Goal: Transaction & Acquisition: Purchase product/service

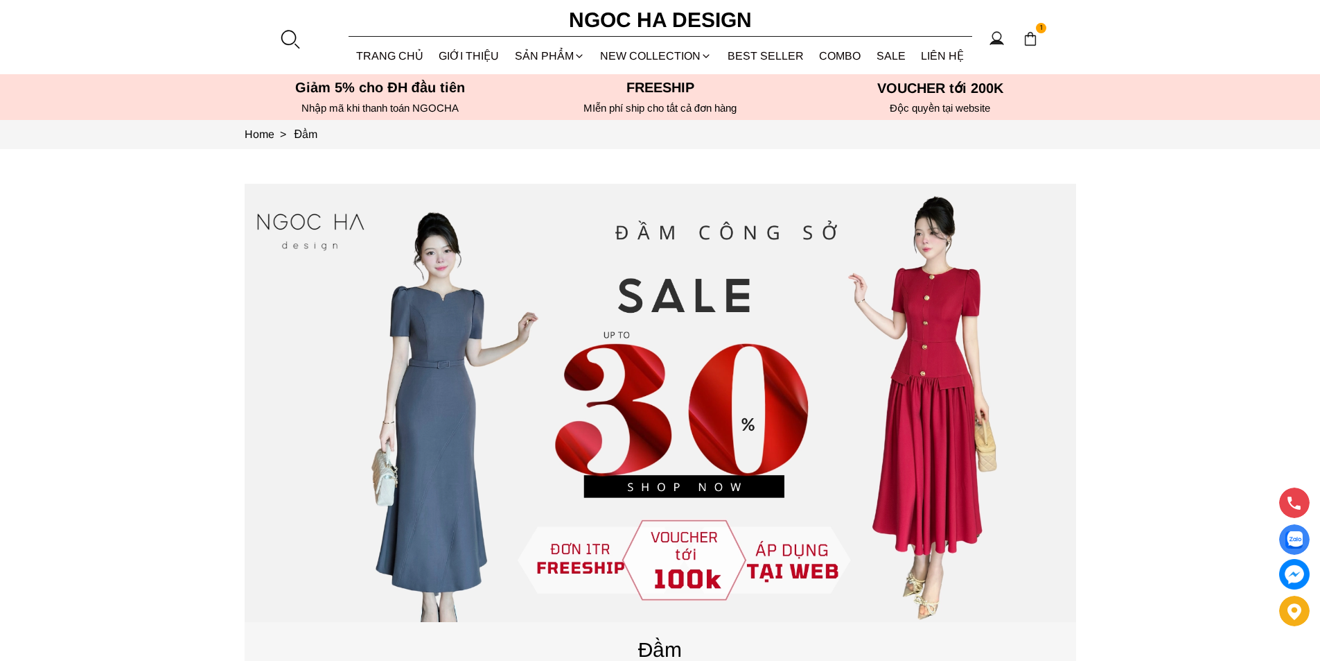
click at [290, 39] on div at bounding box center [289, 38] width 21 height 21
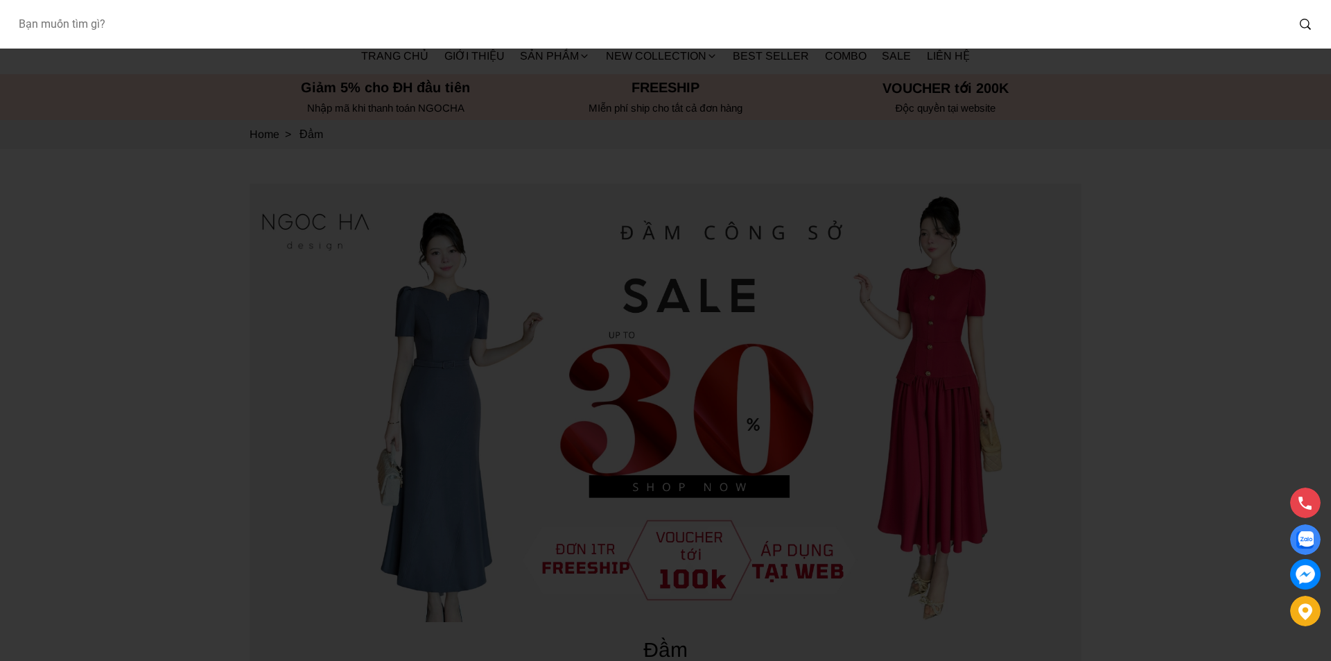
click at [229, 31] on input "Input search Bạn muốn tìm gì?" at bounding box center [647, 24] width 1280 height 32
type input "1061"
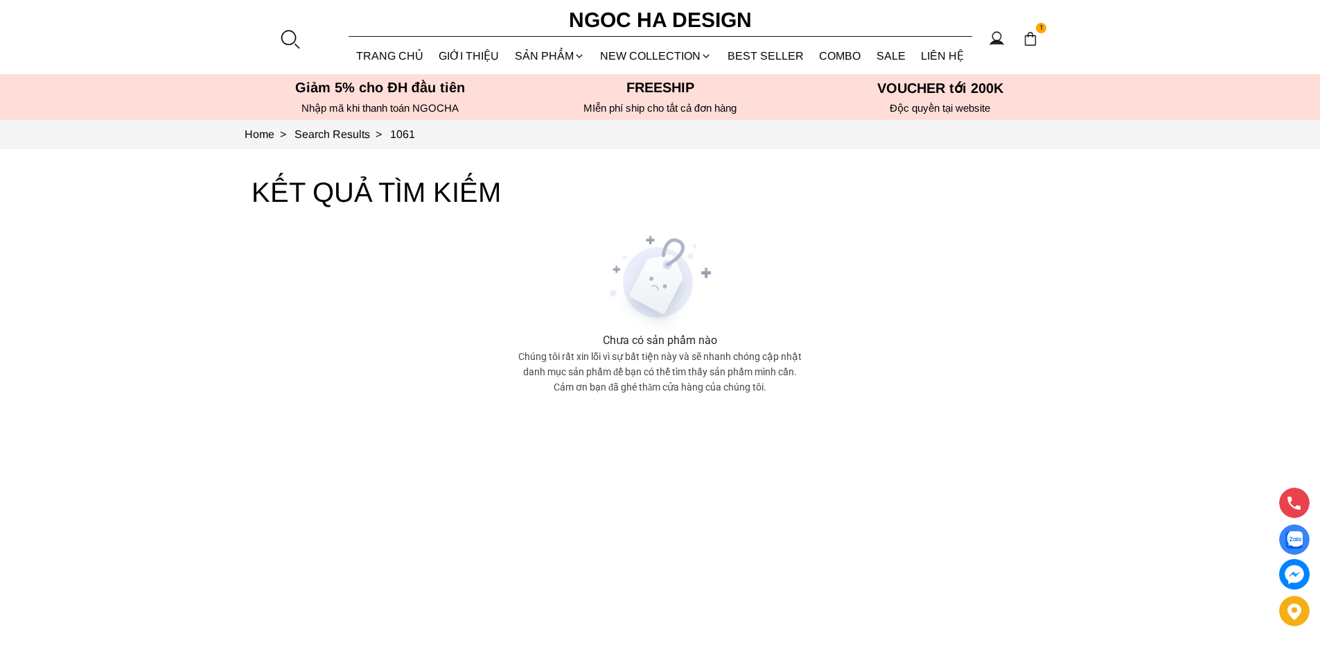
click at [292, 42] on div at bounding box center [289, 38] width 21 height 21
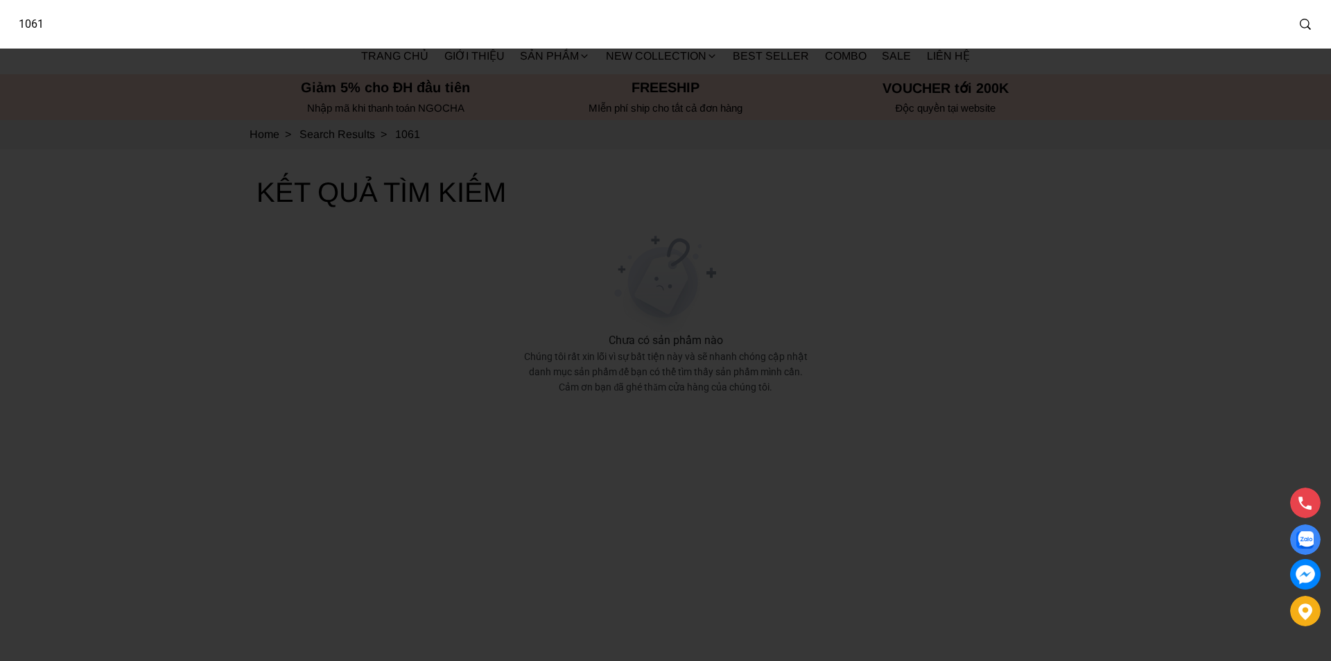
click at [242, 38] on input "1061" at bounding box center [647, 24] width 1280 height 32
type input "1081"
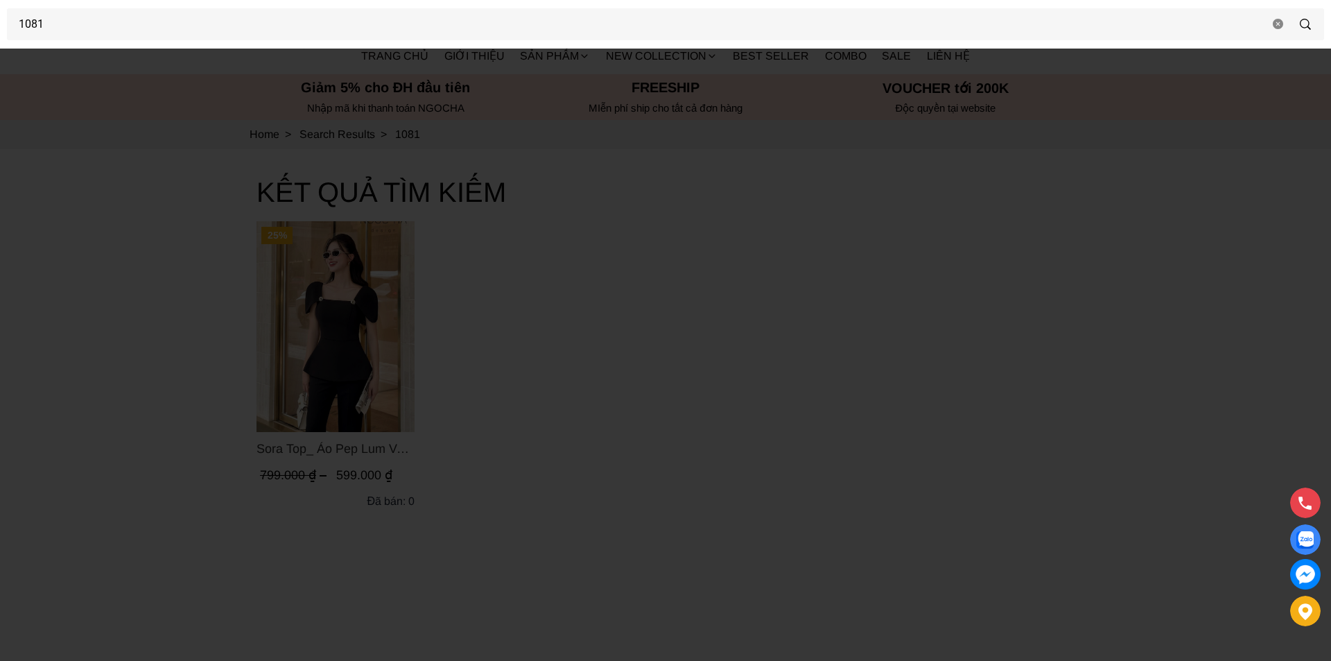
click at [379, 310] on div at bounding box center [665, 330] width 1331 height 661
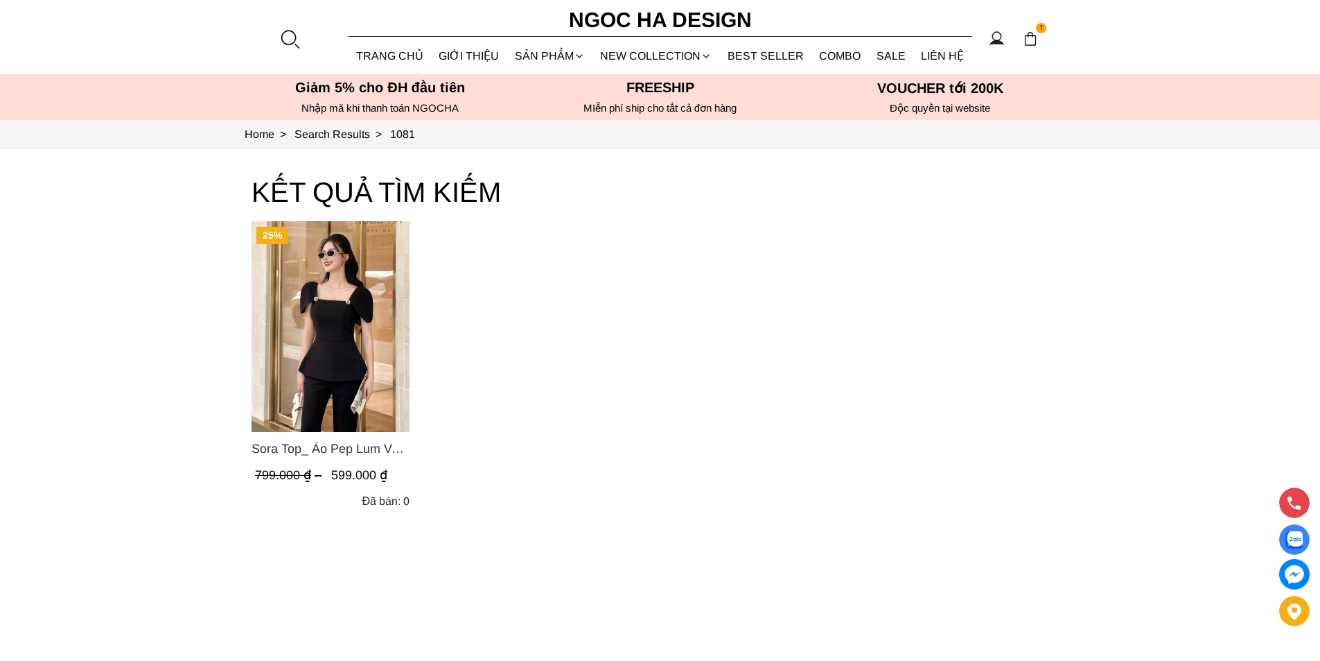
click at [379, 310] on img "Product image - Sora Top_ Áo Pep Lum Vai Chờm Đính Cúc 2 Bên Màu Đen A1081" at bounding box center [331, 326] width 158 height 211
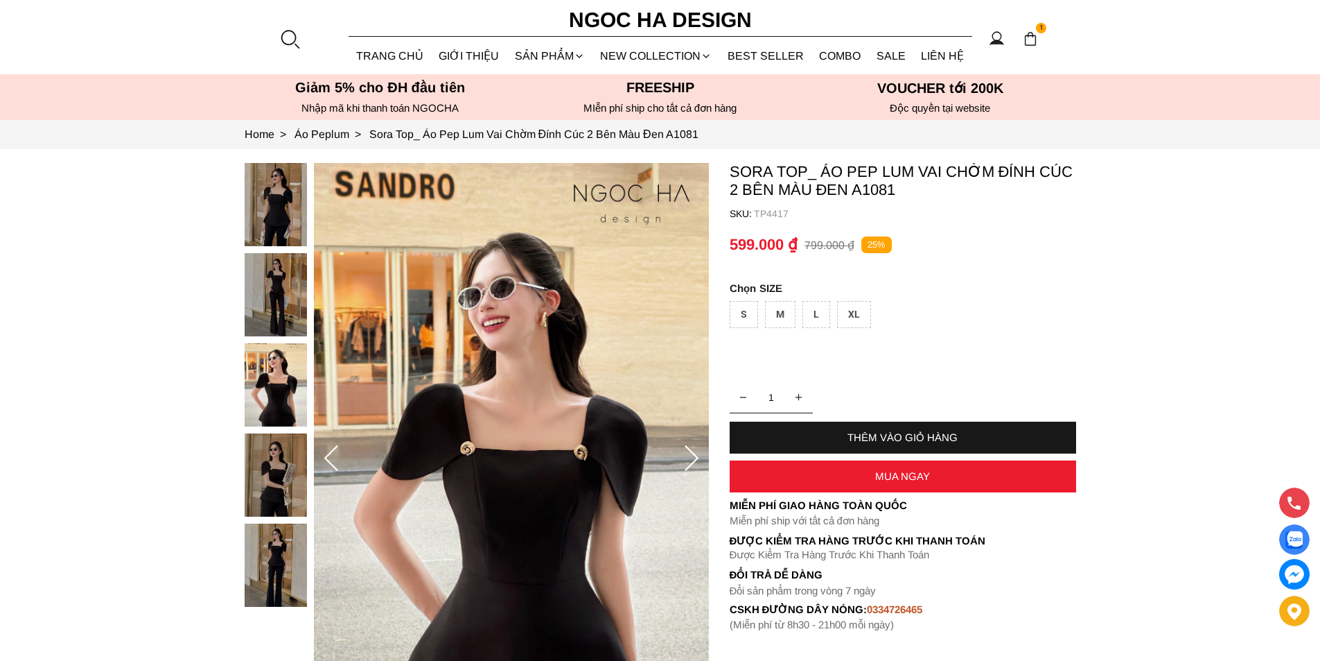
click at [688, 452] on icon at bounding box center [692, 459] width 28 height 28
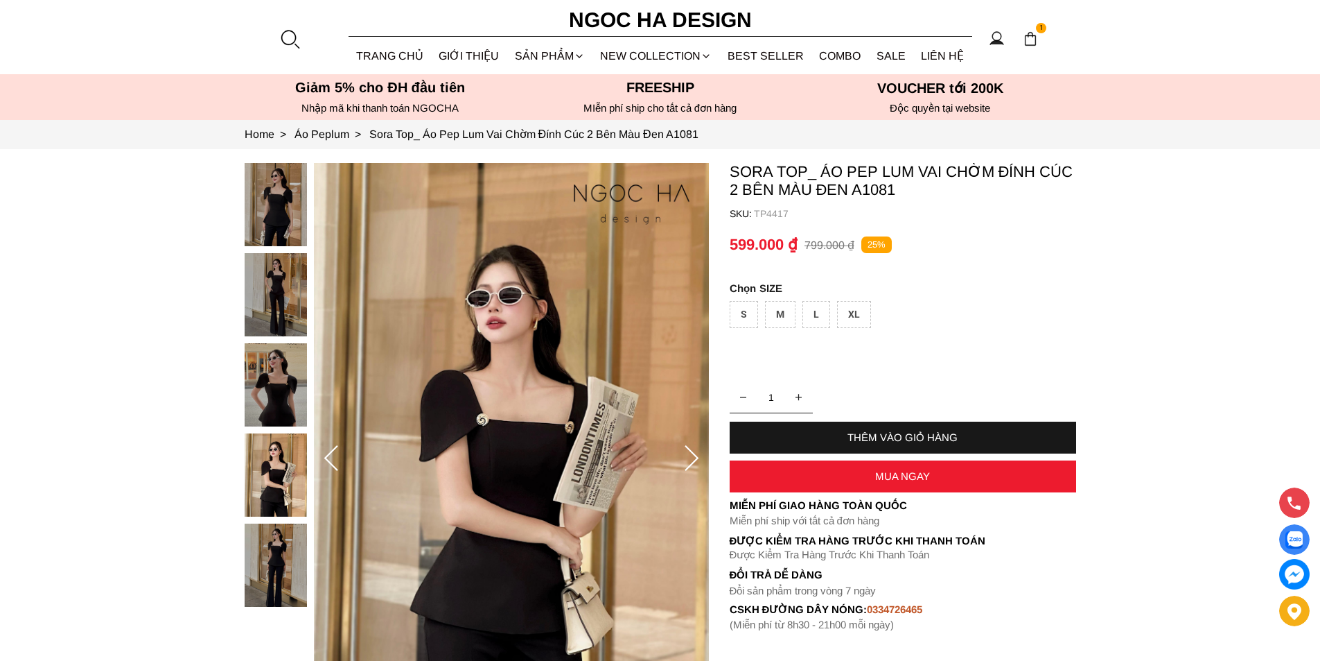
click at [688, 452] on icon at bounding box center [692, 459] width 28 height 28
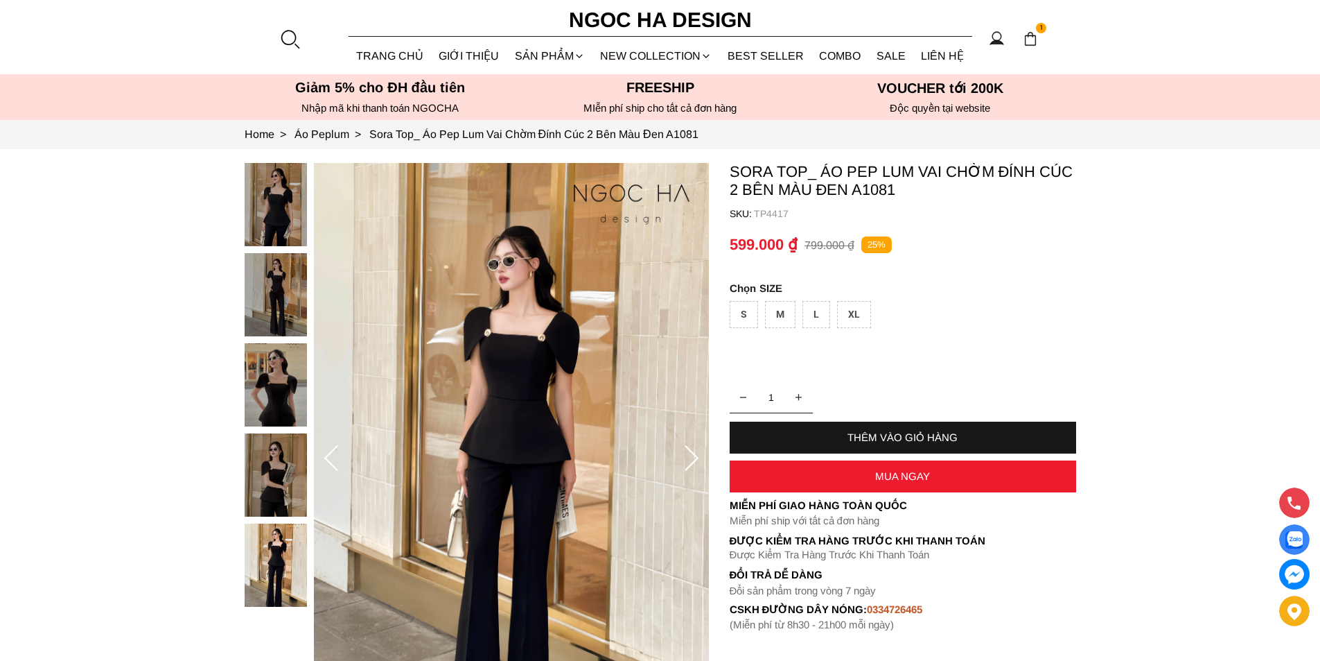
click at [688, 452] on icon at bounding box center [692, 459] width 28 height 28
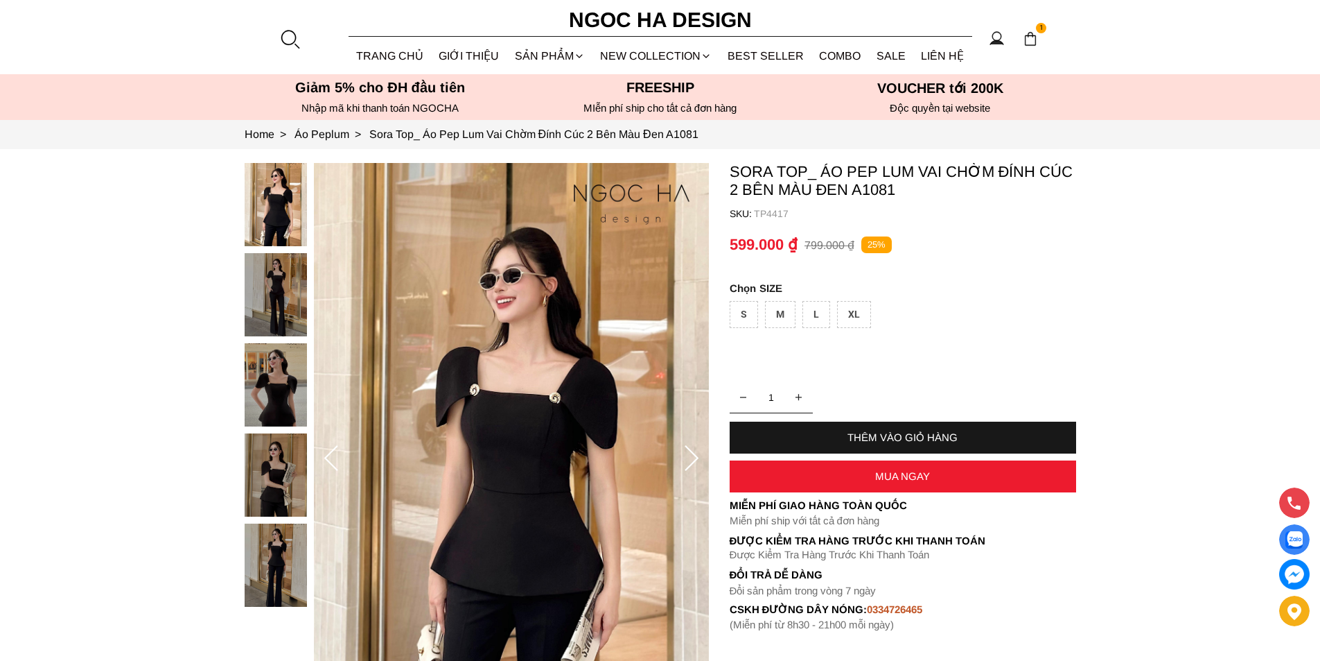
click at [688, 452] on icon at bounding box center [692, 459] width 28 height 28
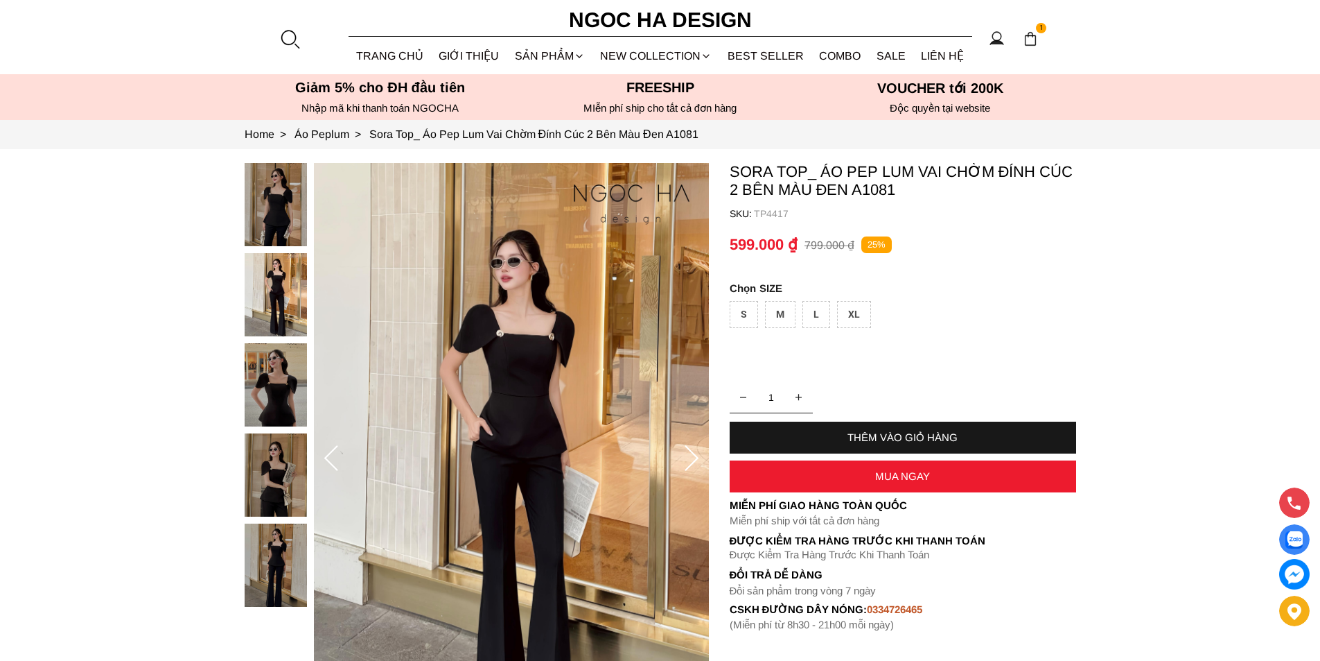
click at [688, 452] on icon at bounding box center [692, 459] width 28 height 28
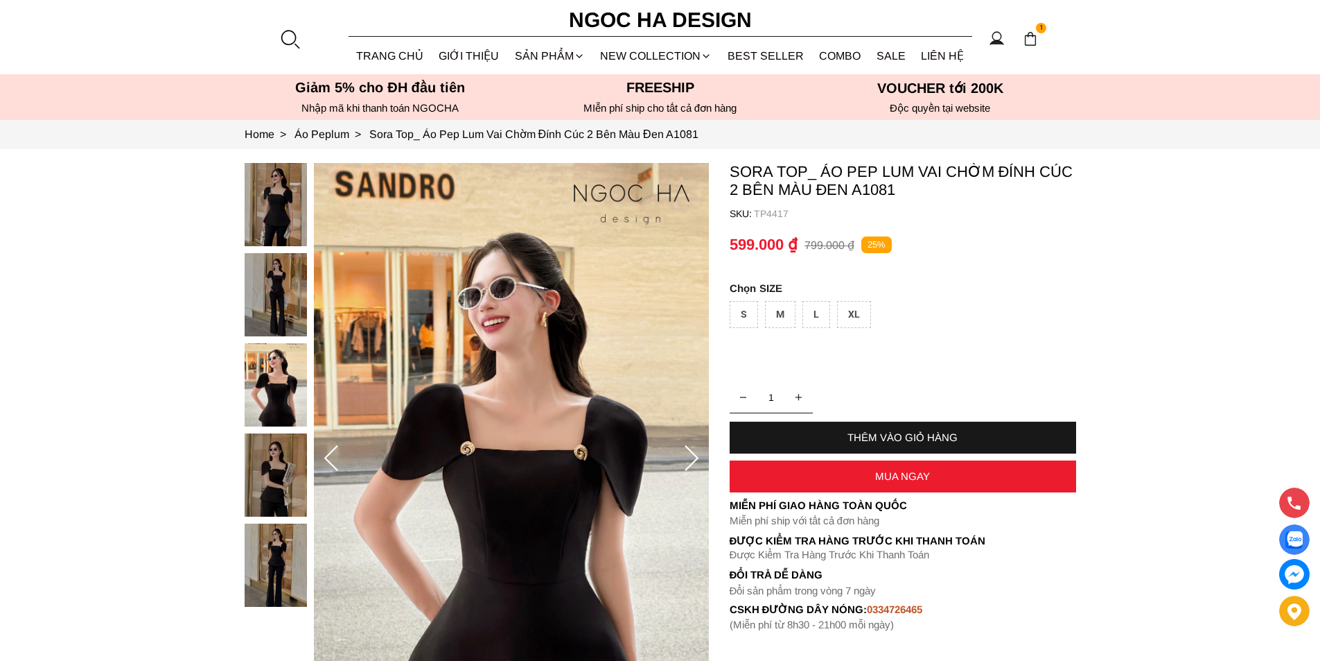
click at [688, 452] on icon at bounding box center [692, 459] width 28 height 28
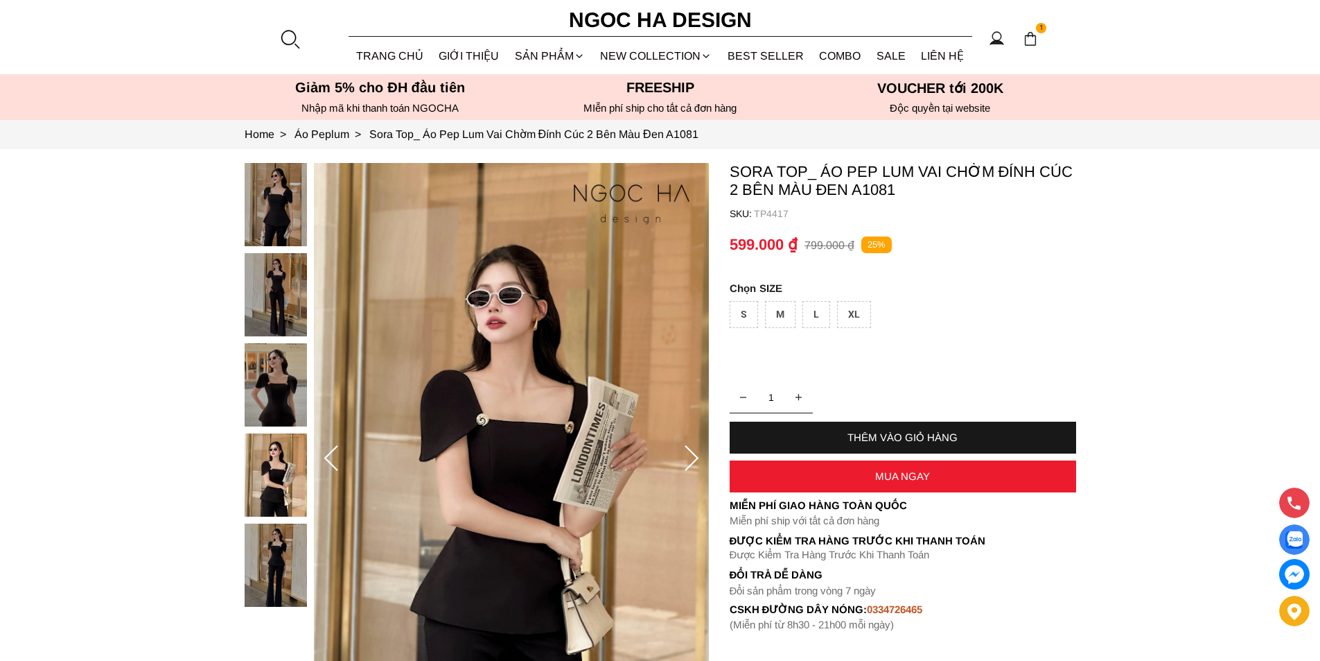
click at [688, 452] on icon at bounding box center [692, 459] width 28 height 28
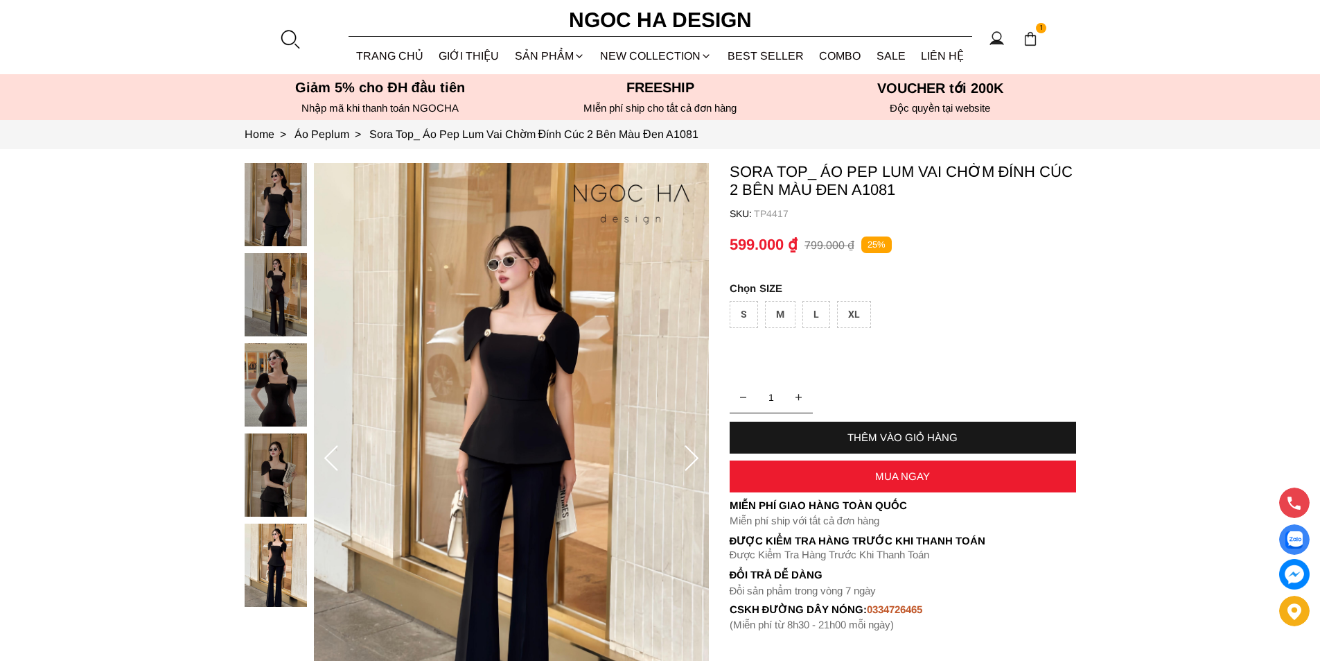
click at [688, 452] on icon at bounding box center [692, 459] width 28 height 28
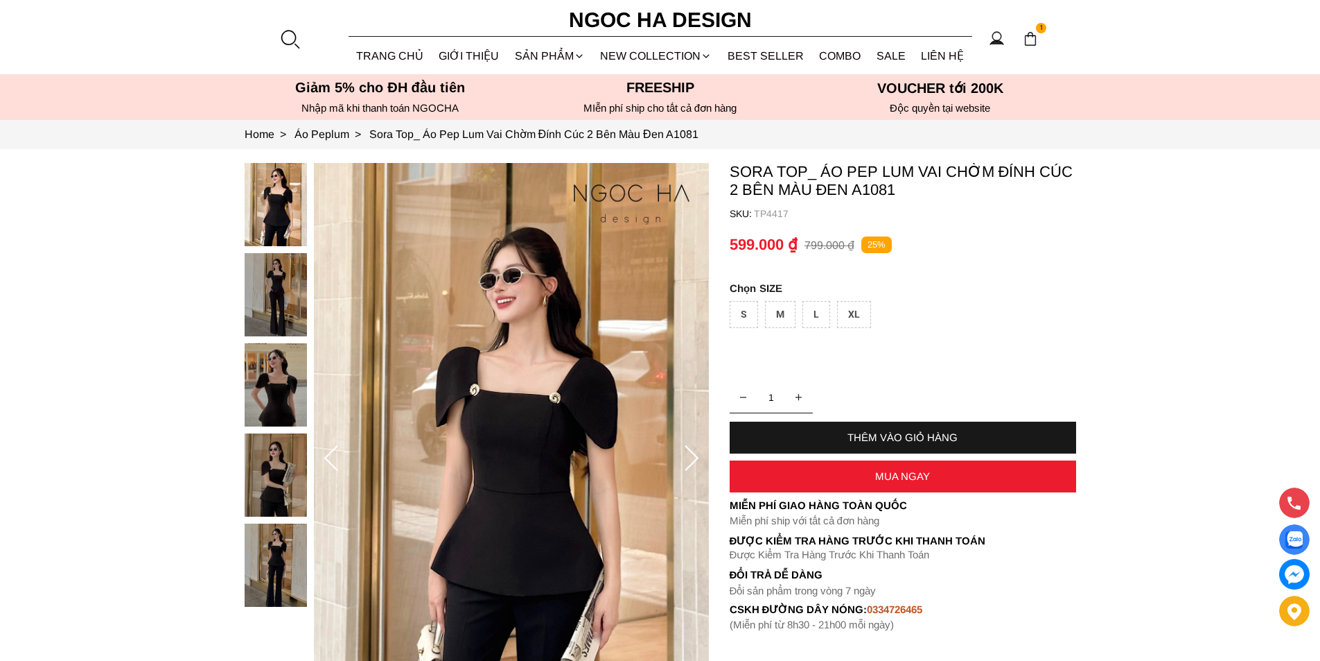
click at [688, 452] on icon at bounding box center [692, 459] width 28 height 28
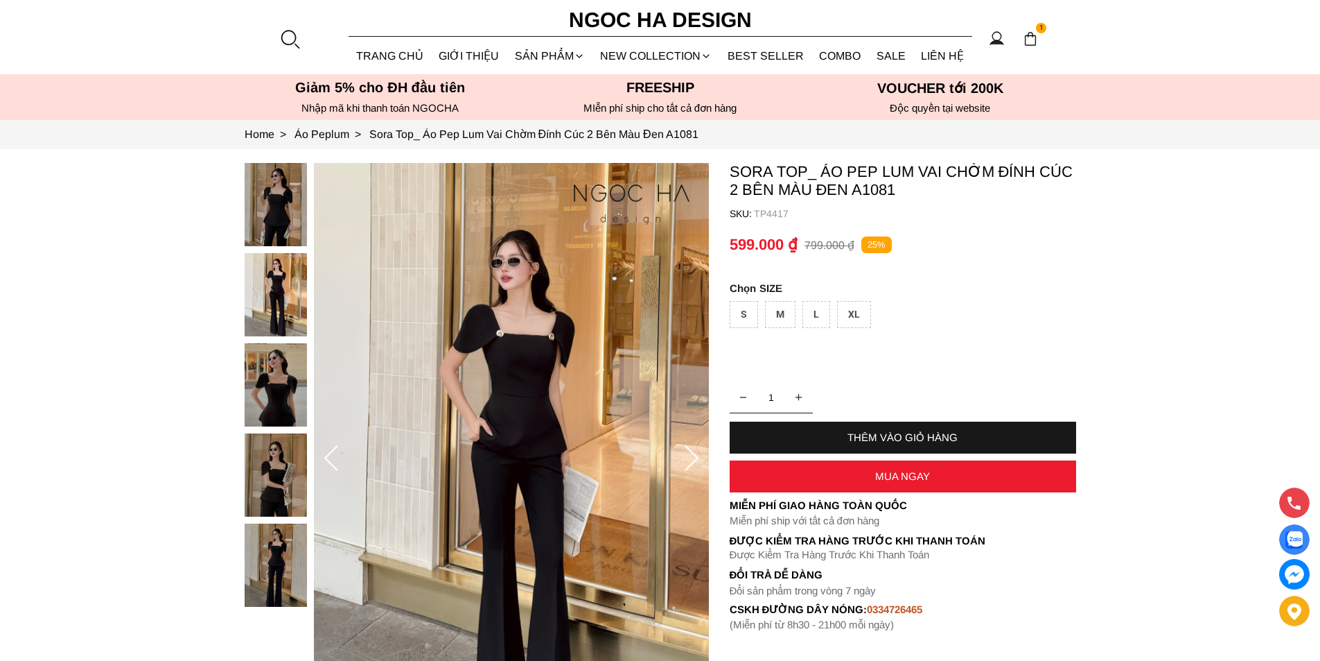
click at [688, 452] on icon at bounding box center [692, 459] width 28 height 28
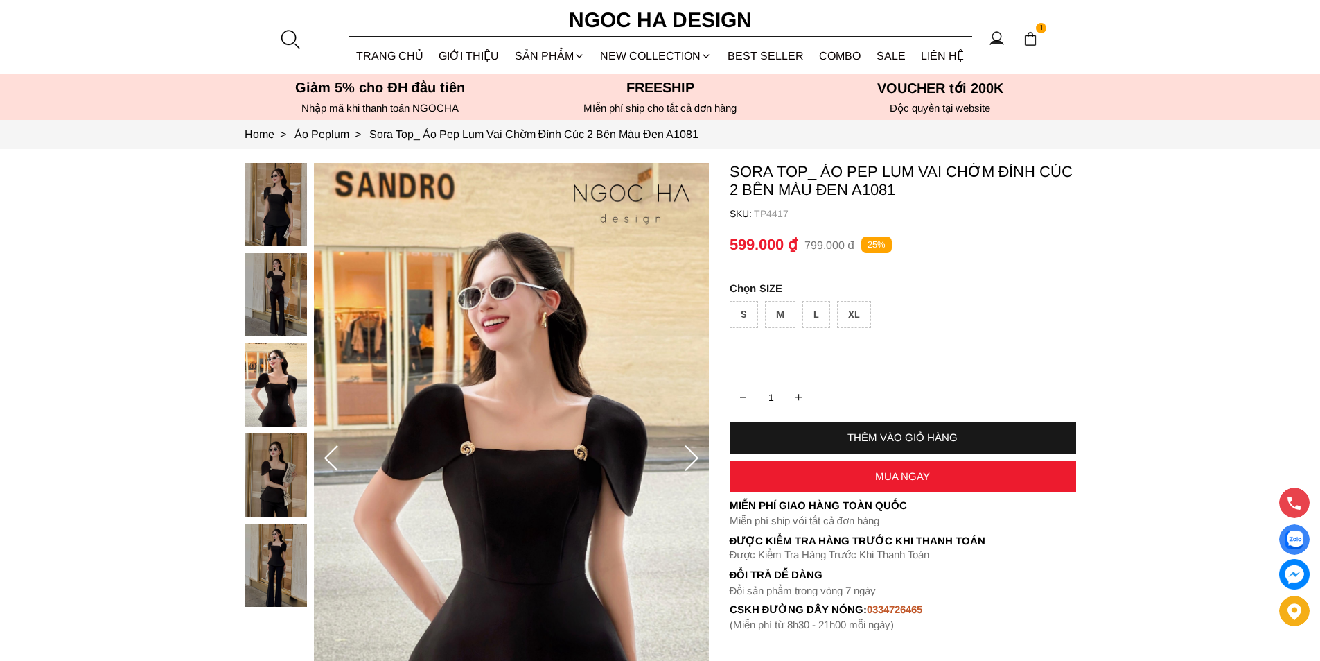
click at [688, 452] on icon at bounding box center [692, 459] width 28 height 28
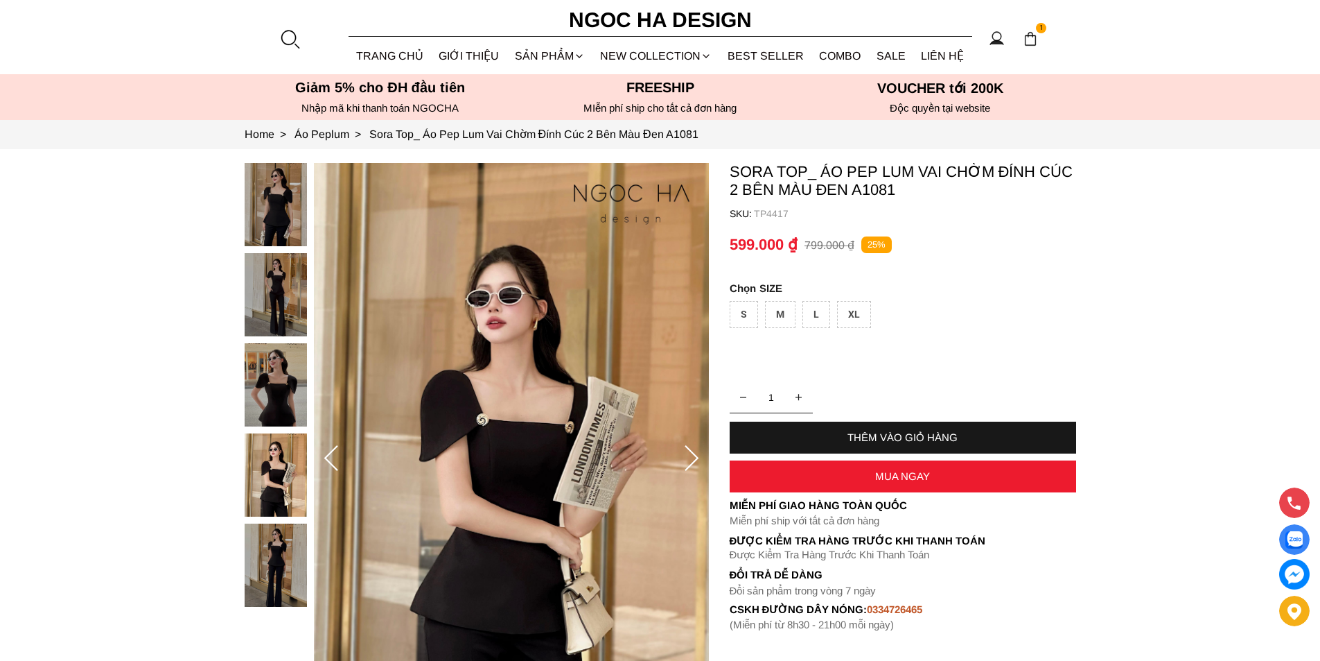
click at [688, 452] on icon at bounding box center [692, 459] width 28 height 28
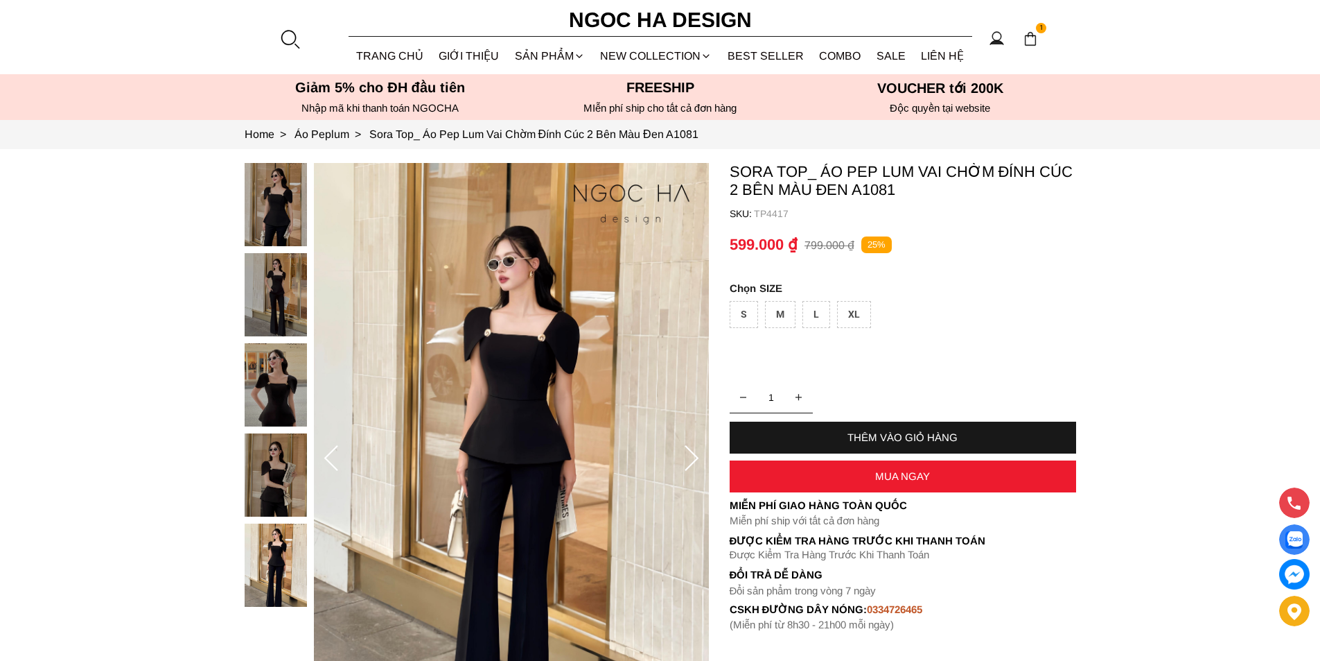
click at [688, 452] on icon at bounding box center [692, 459] width 28 height 28
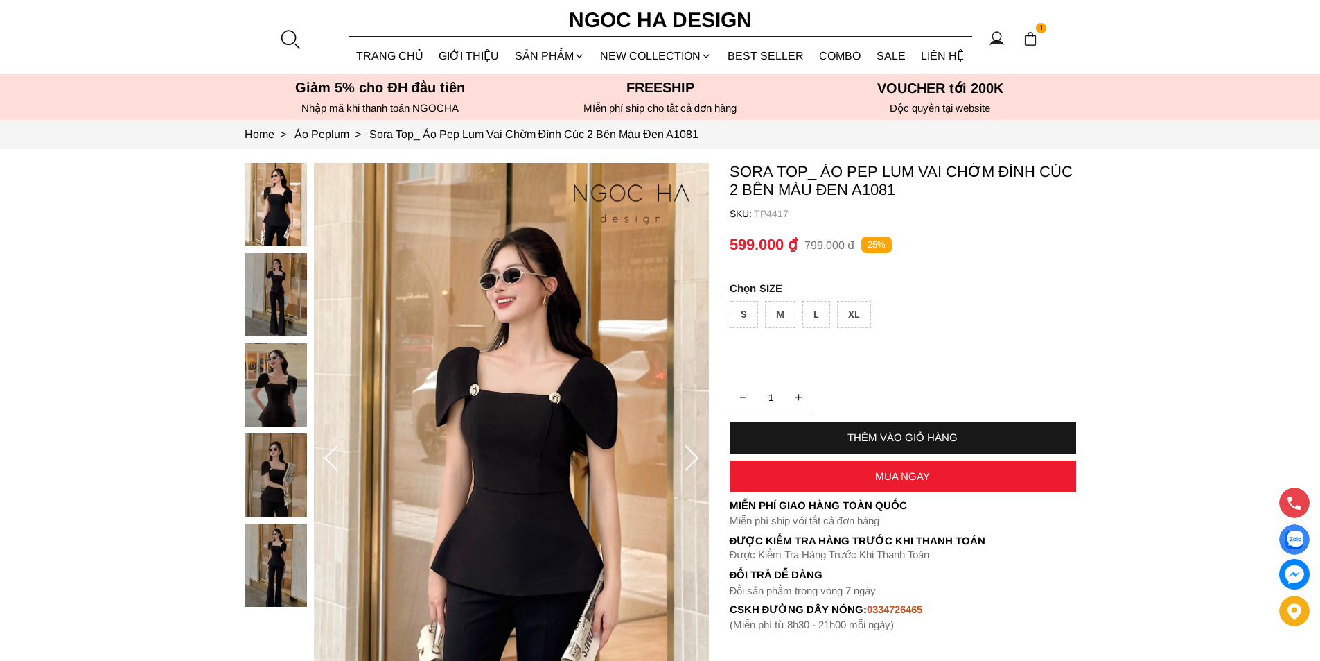
click at [688, 452] on icon at bounding box center [692, 459] width 28 height 28
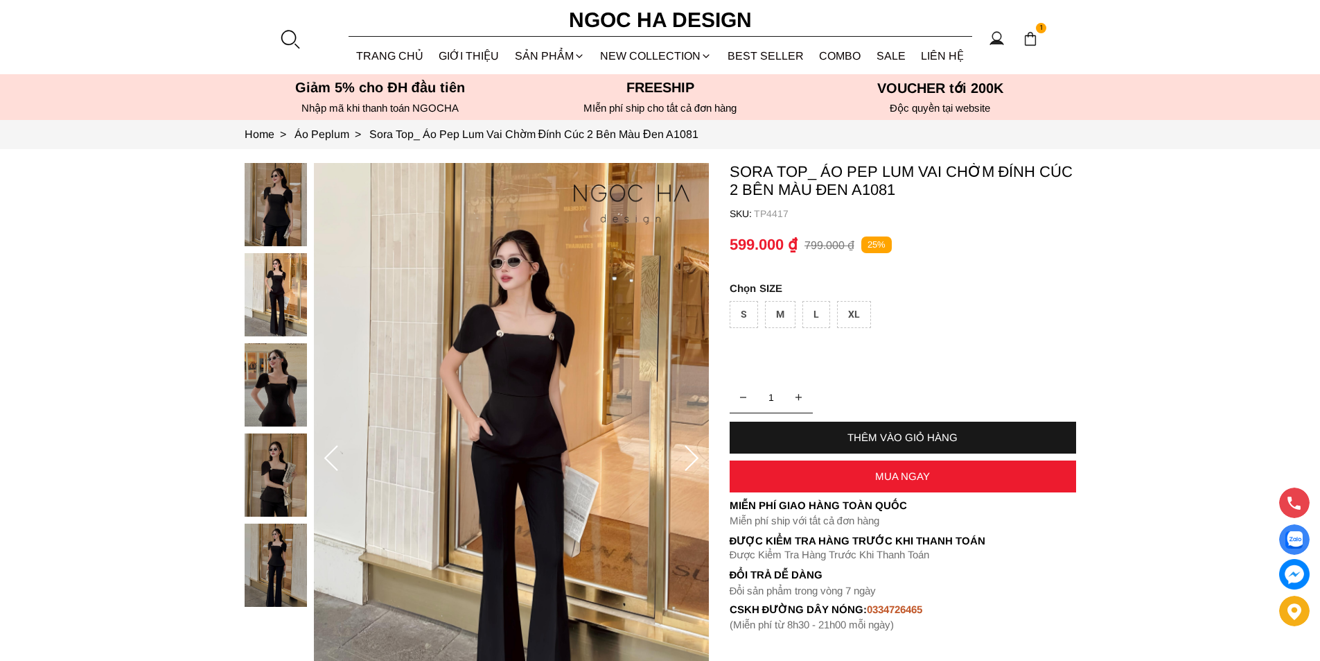
click at [688, 452] on icon at bounding box center [692, 459] width 28 height 28
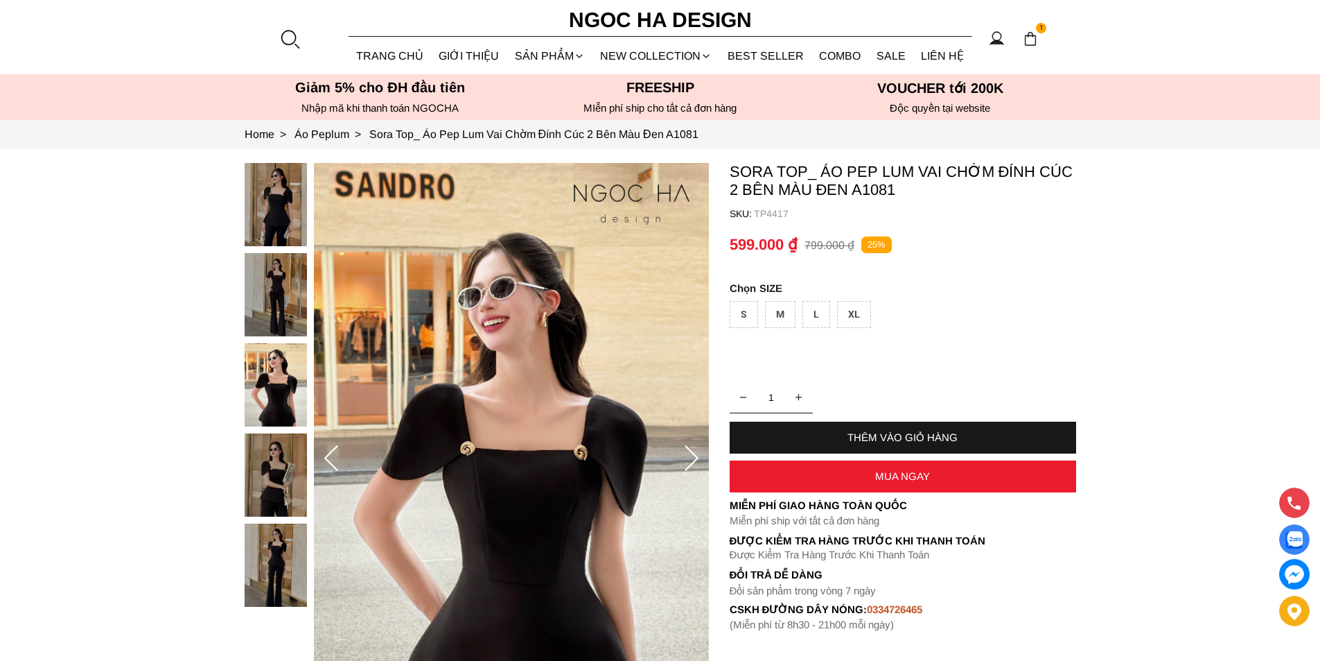
click at [688, 452] on icon at bounding box center [692, 459] width 28 height 28
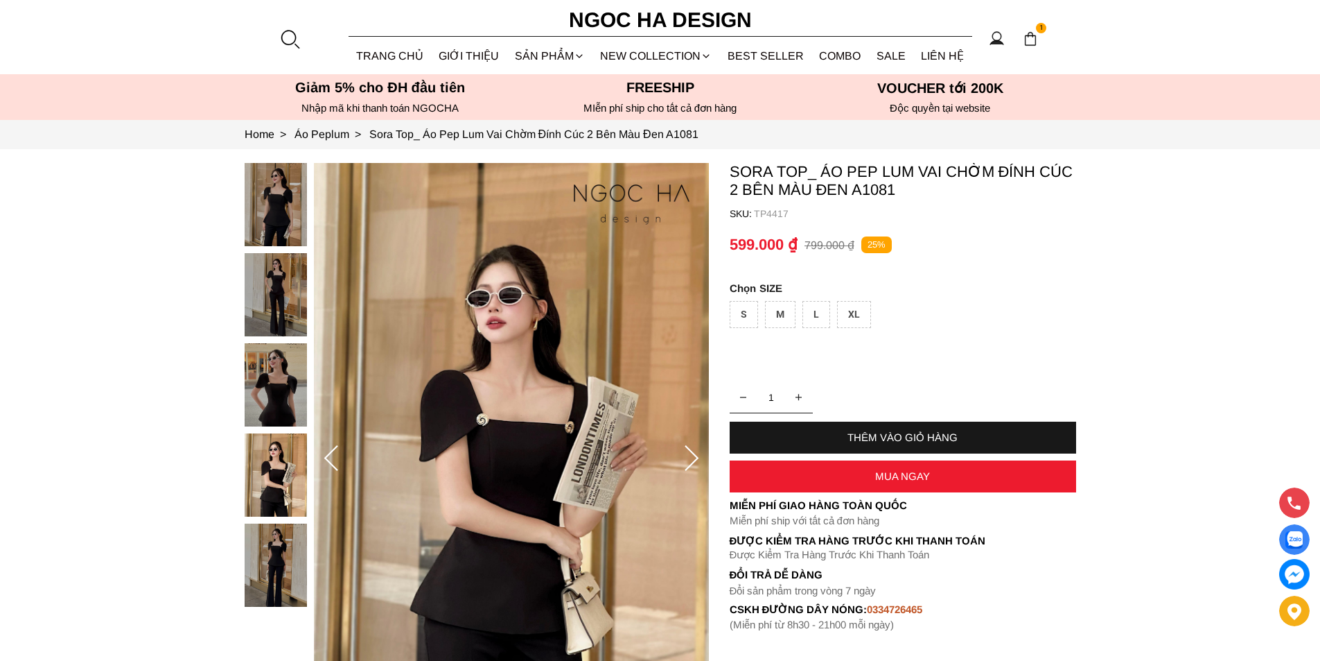
click at [688, 452] on icon at bounding box center [692, 459] width 28 height 28
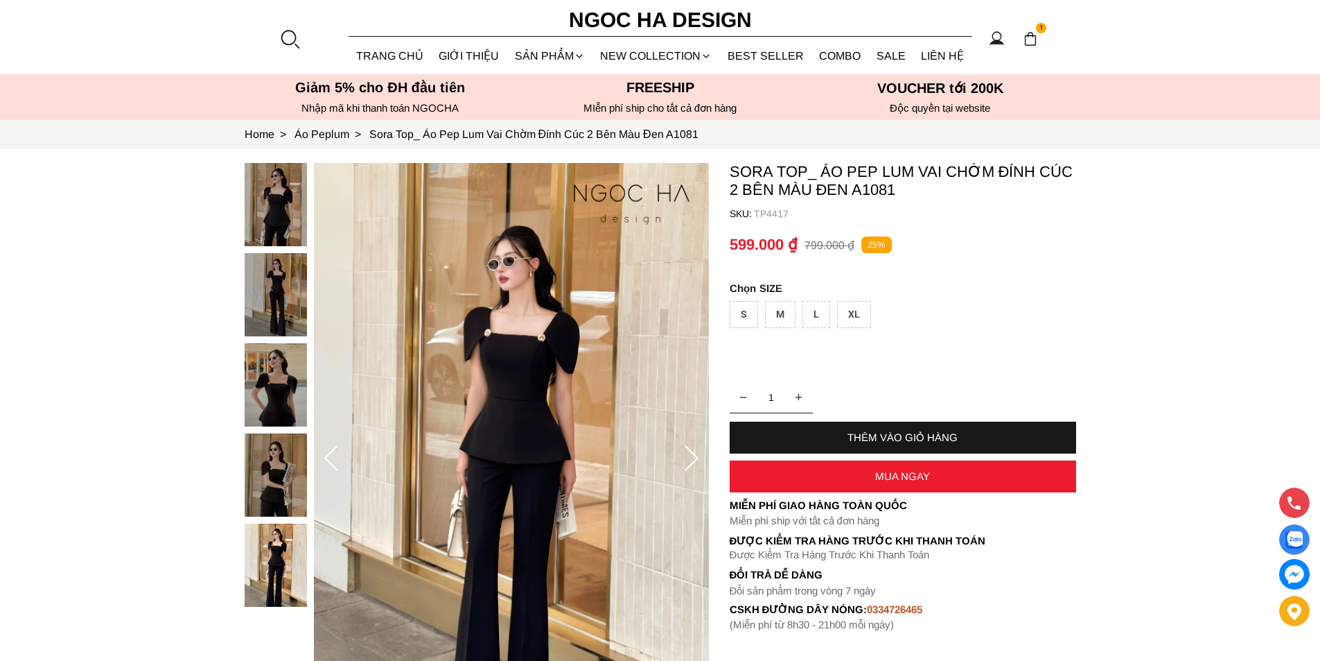
click at [688, 452] on icon at bounding box center [692, 459] width 28 height 28
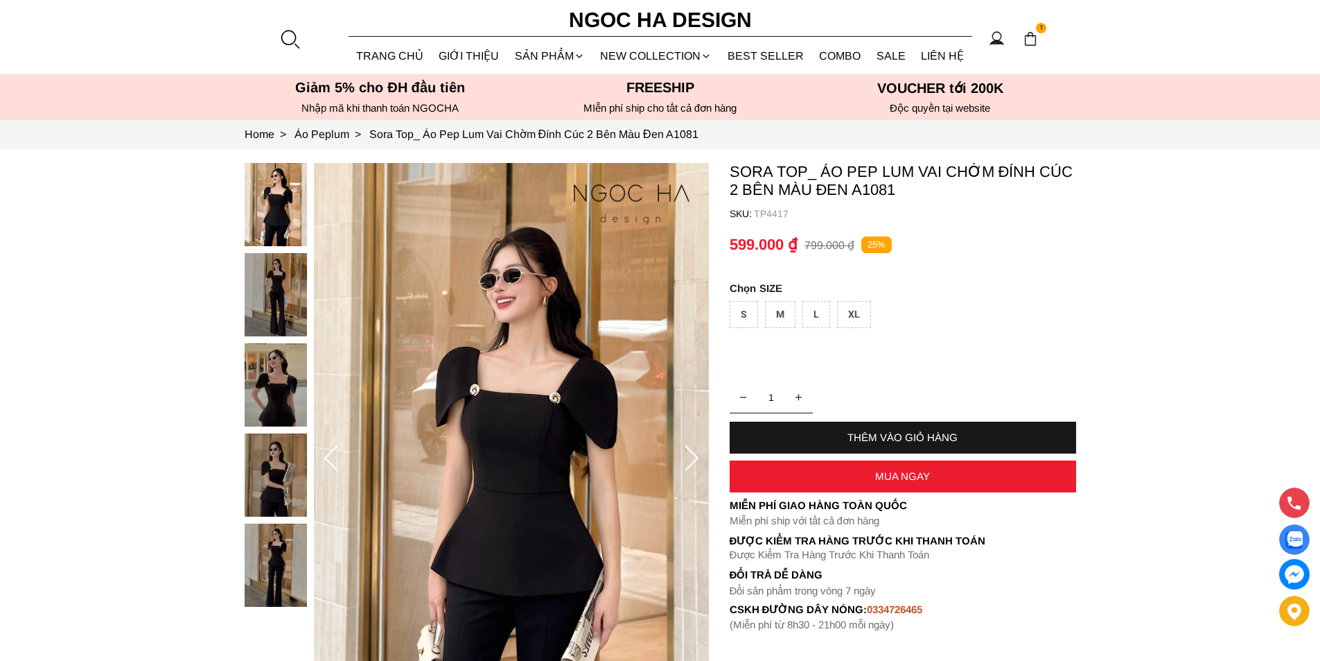
click at [688, 452] on icon at bounding box center [692, 459] width 28 height 28
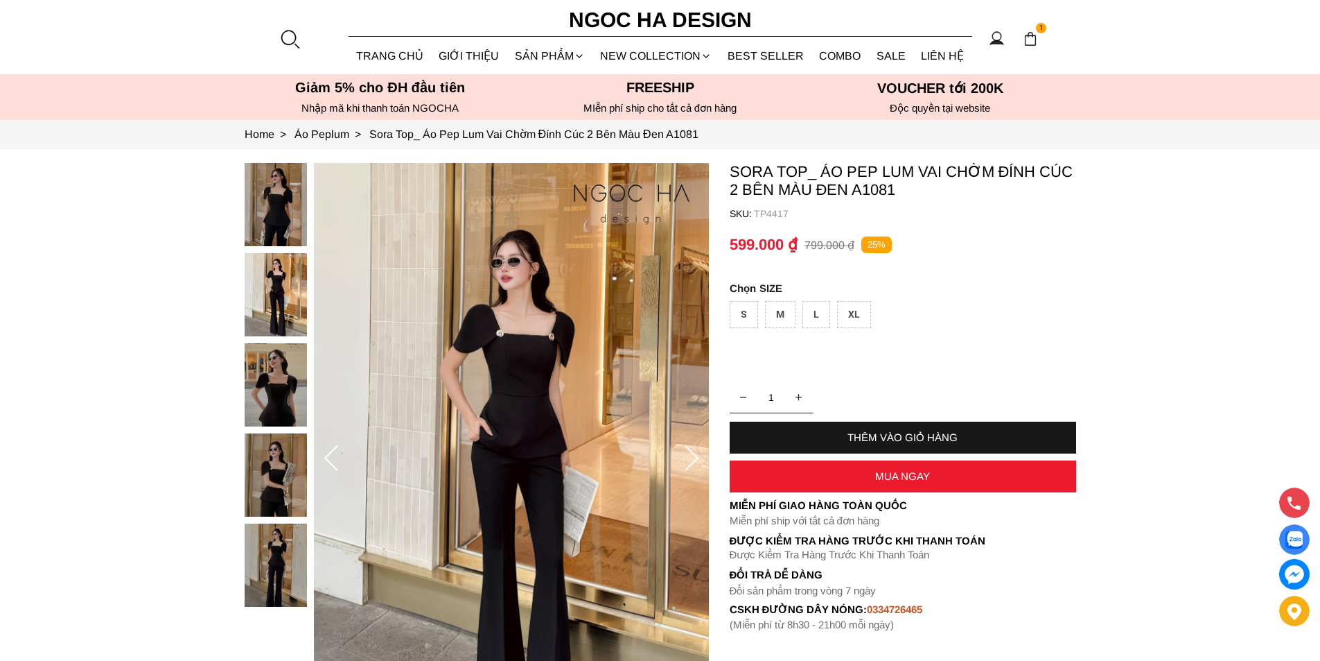
click at [688, 452] on icon at bounding box center [692, 459] width 28 height 28
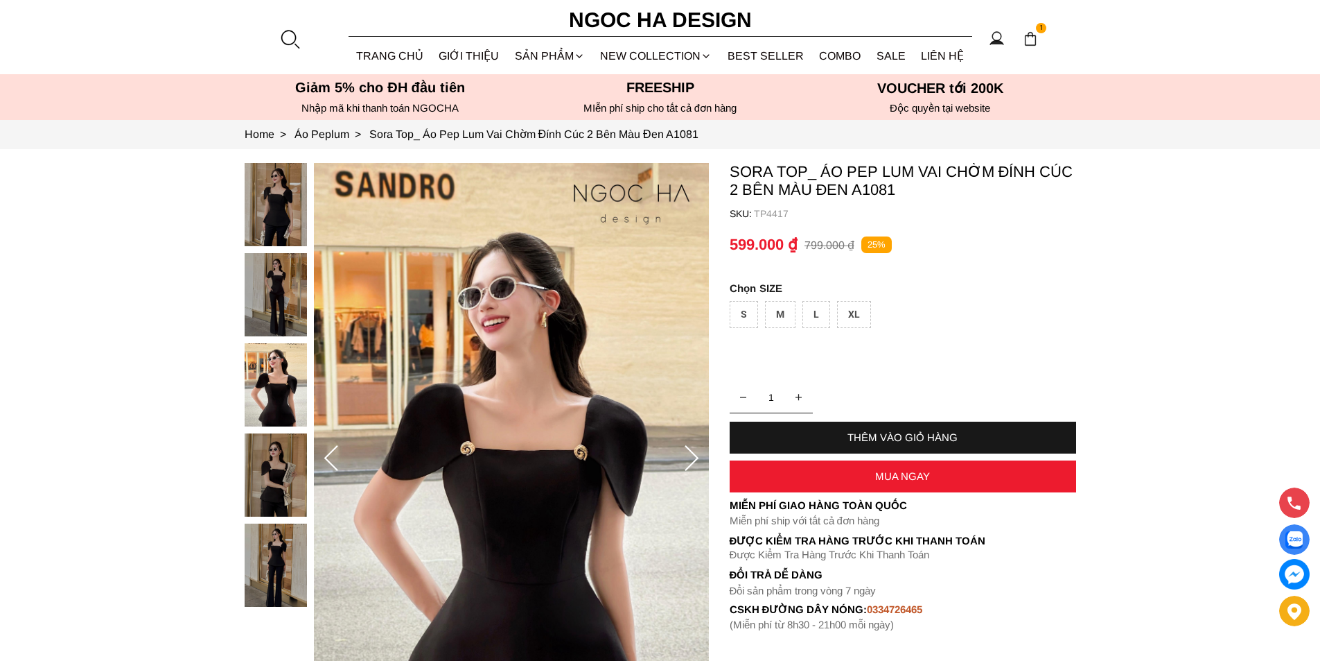
click at [688, 452] on icon at bounding box center [692, 459] width 28 height 28
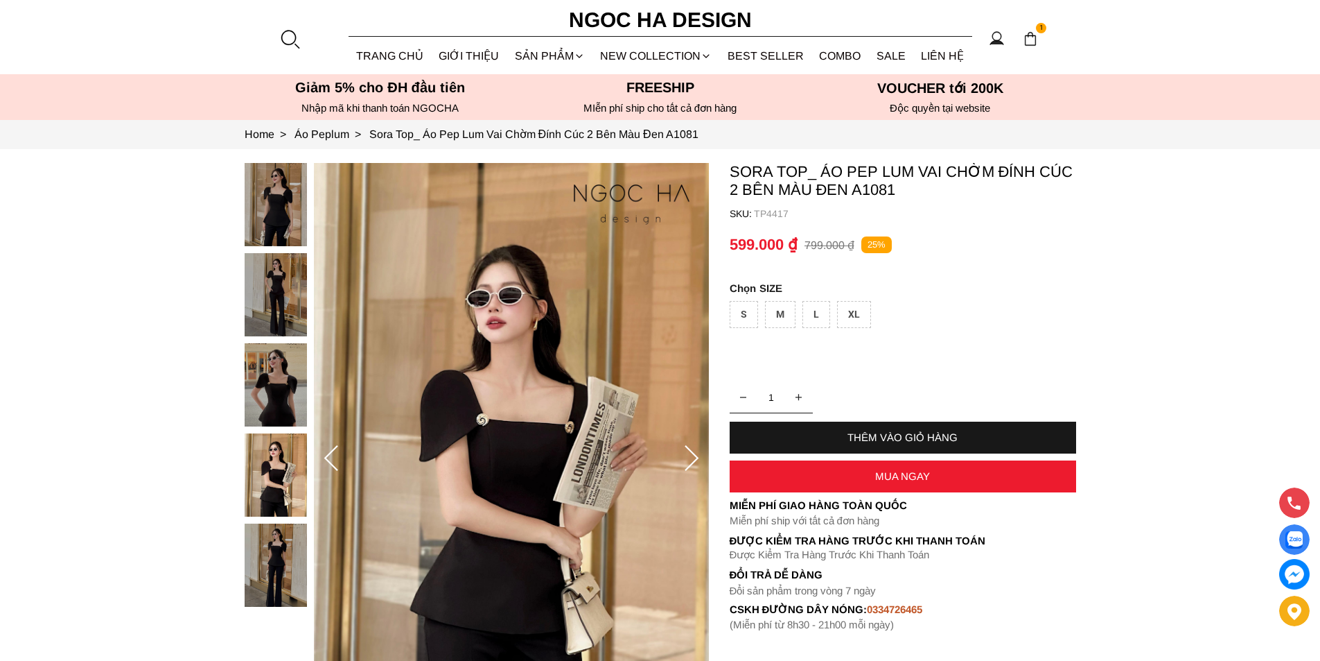
click at [688, 452] on icon at bounding box center [692, 459] width 28 height 28
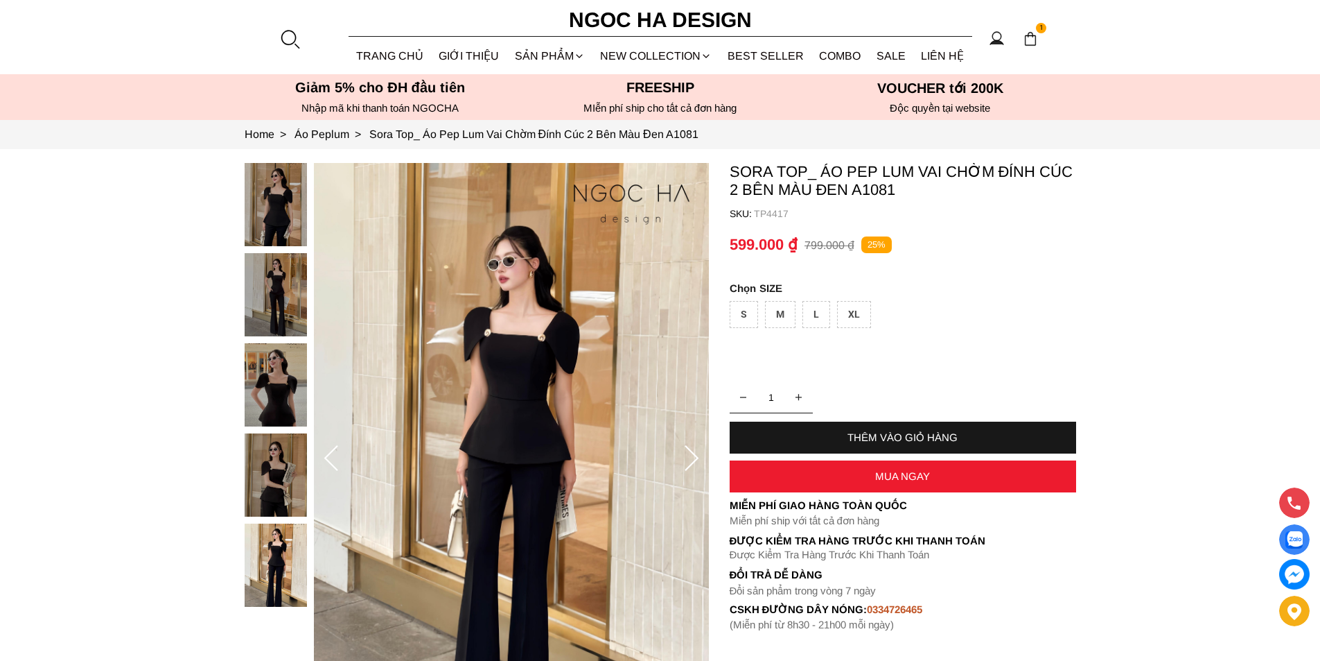
click at [688, 452] on icon at bounding box center [692, 459] width 28 height 28
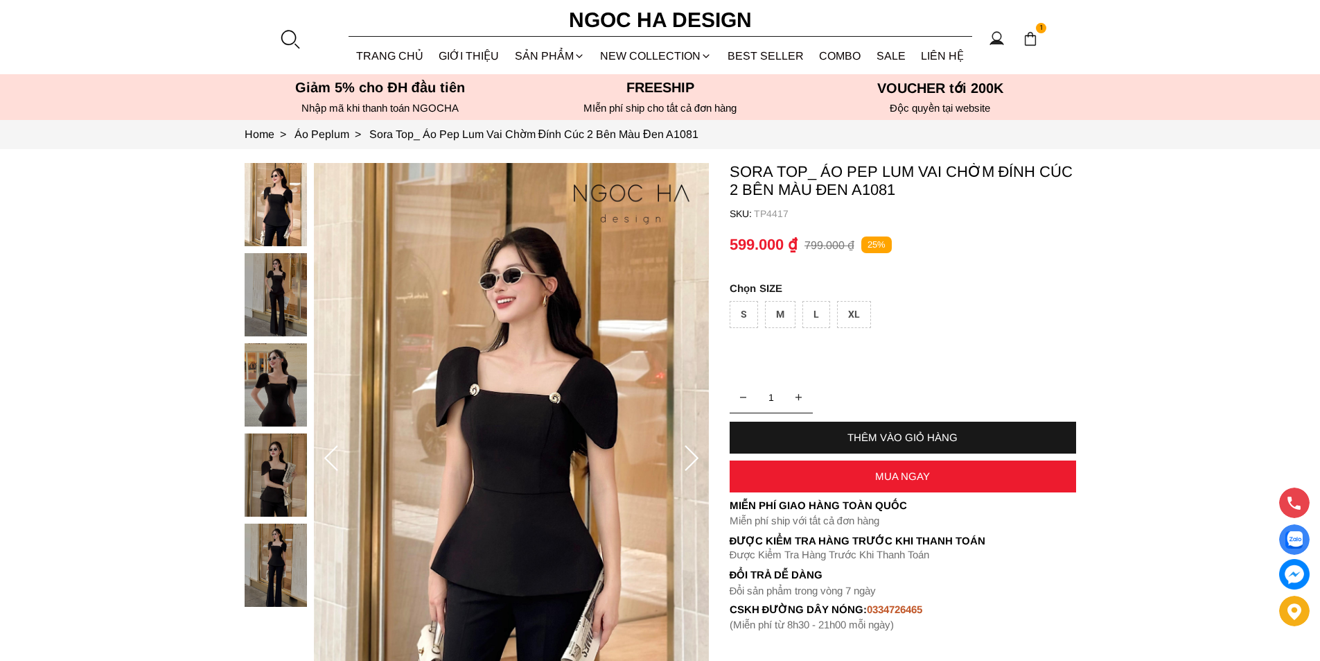
click at [688, 452] on icon at bounding box center [692, 459] width 28 height 28
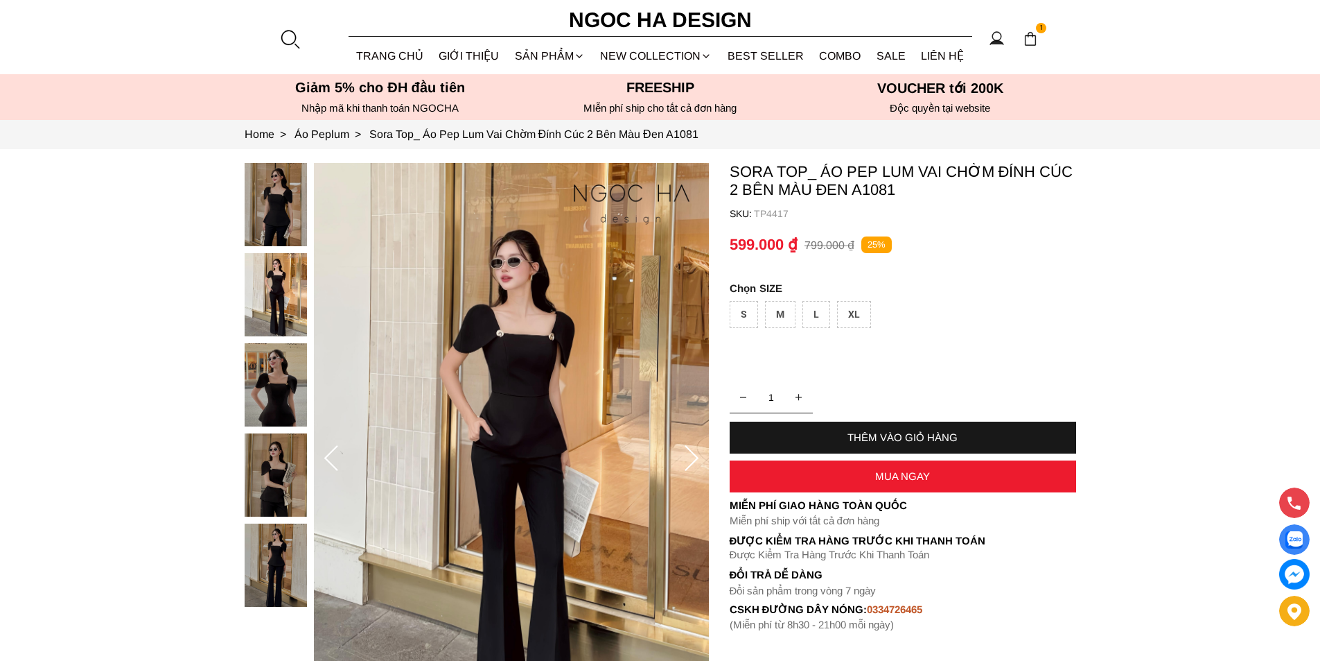
click at [688, 452] on icon at bounding box center [692, 459] width 28 height 28
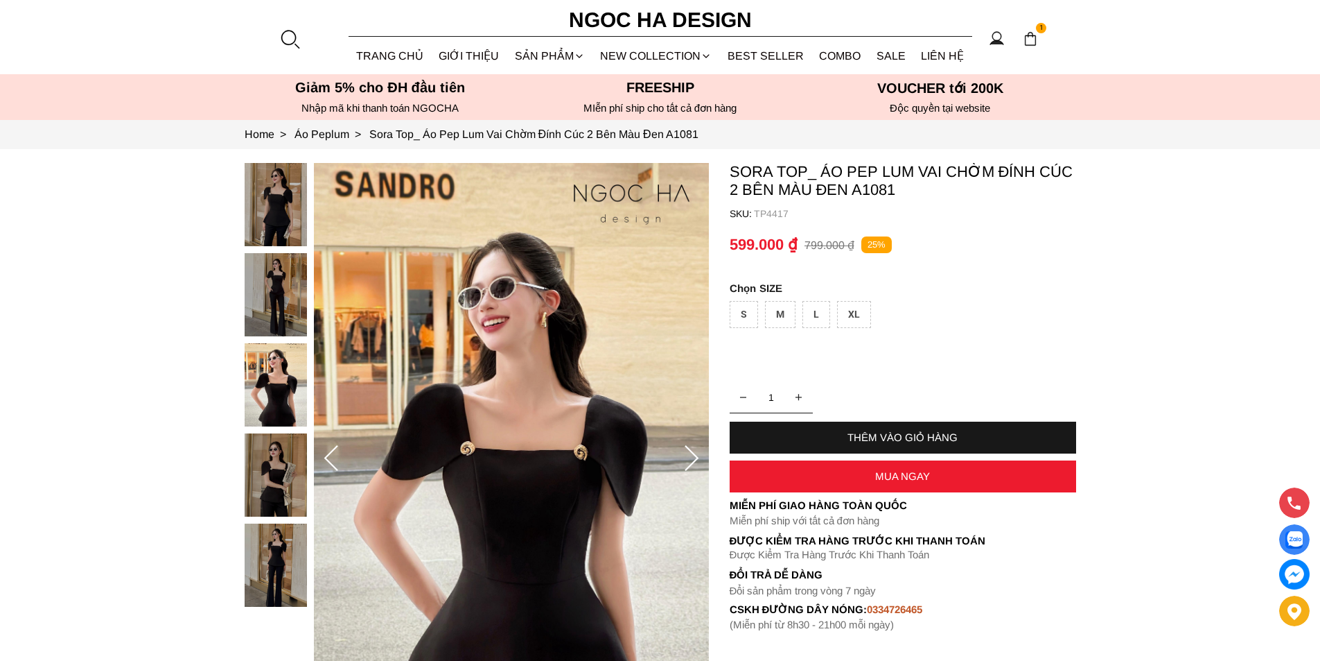
click at [688, 452] on icon at bounding box center [692, 459] width 28 height 28
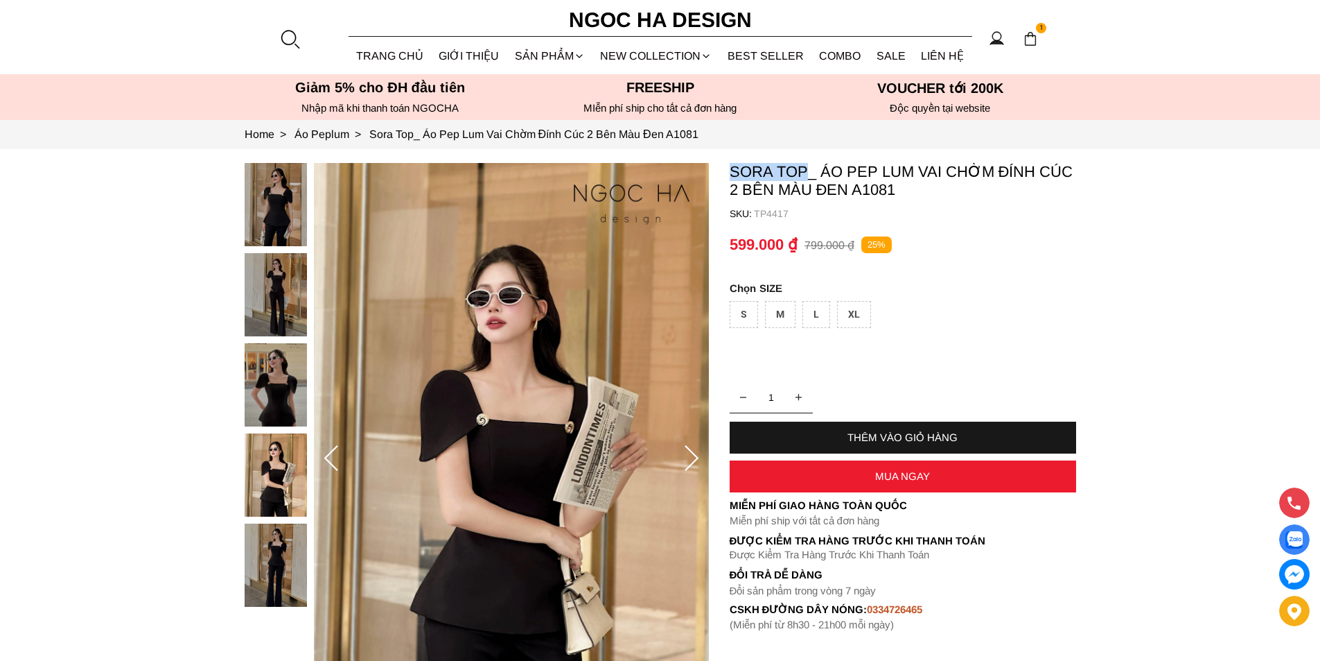
copy p "Sora Top"
drag, startPoint x: 723, startPoint y: 170, endPoint x: 808, endPoint y: 166, distance: 85.3
click at [808, 166] on section "Sora Top_ Áo Pep Lum Vai Chờm Đính Cúc 2 Bên Màu Đen A1081 SKU: TP4417 1 THÊM V…" at bounding box center [660, 459] width 1320 height 620
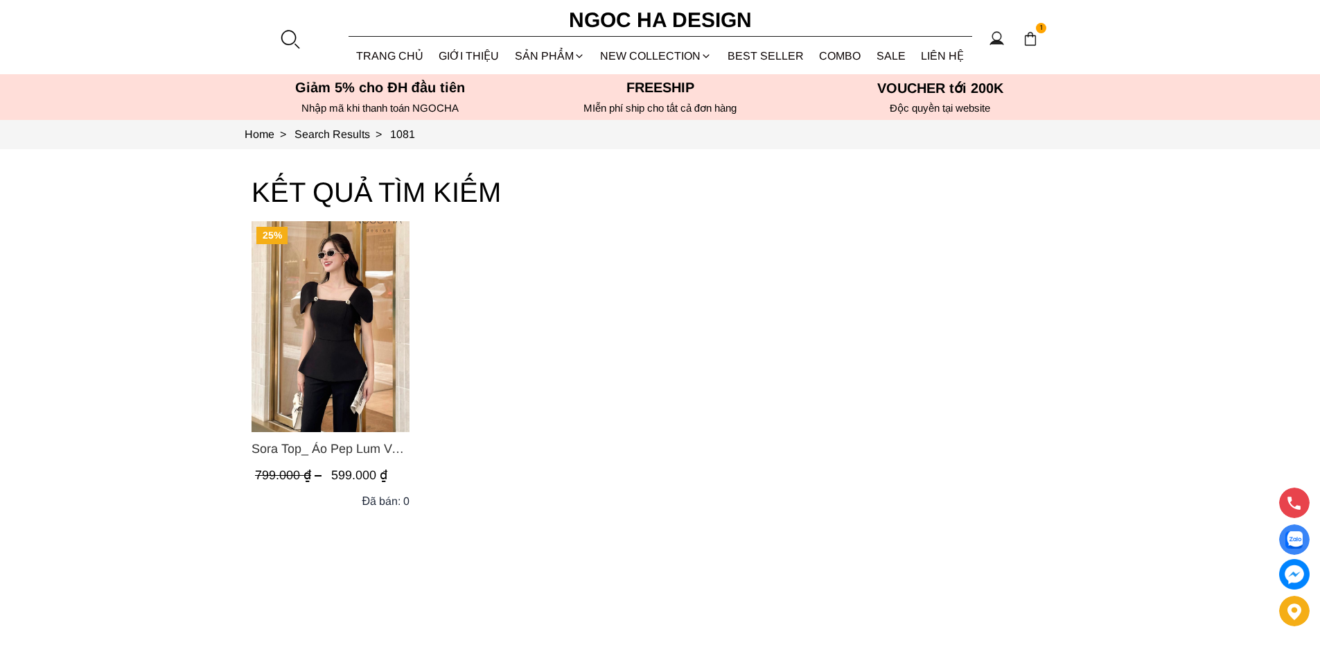
click at [288, 37] on div at bounding box center [289, 38] width 21 height 21
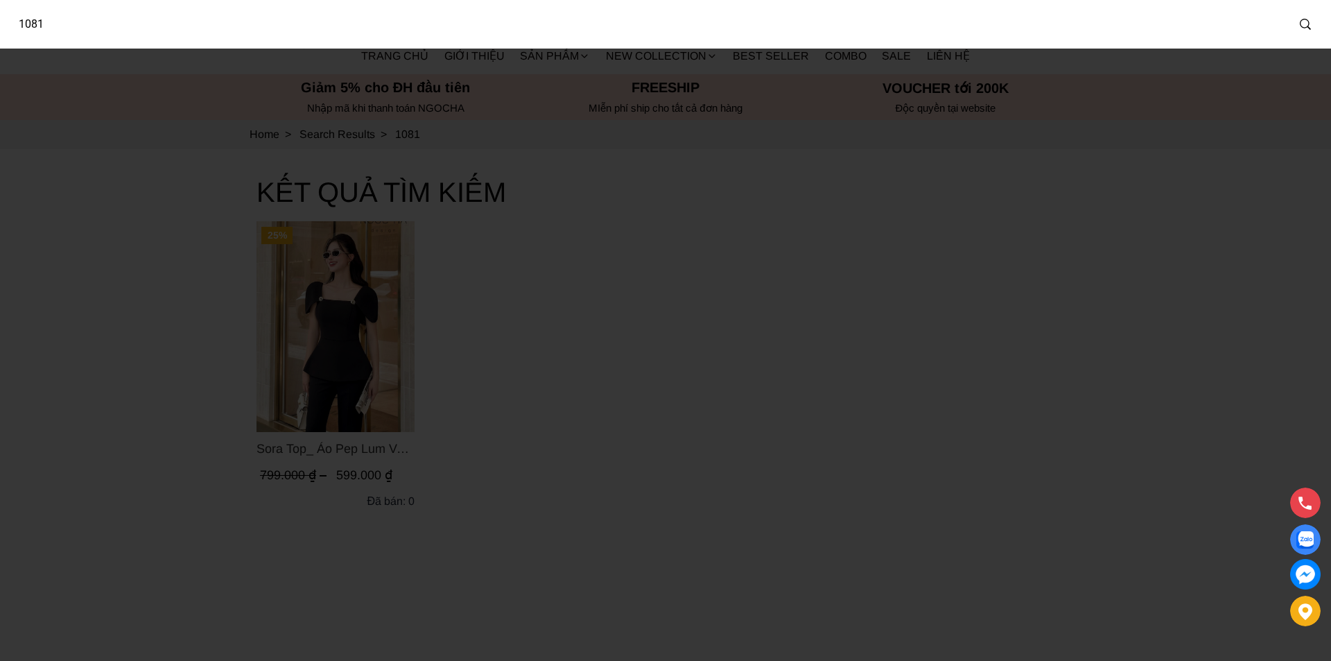
click at [177, 29] on input "1081" at bounding box center [647, 24] width 1280 height 32
click at [177, 29] on input "1081" at bounding box center [638, 24] width 1262 height 32
type input "A1084"
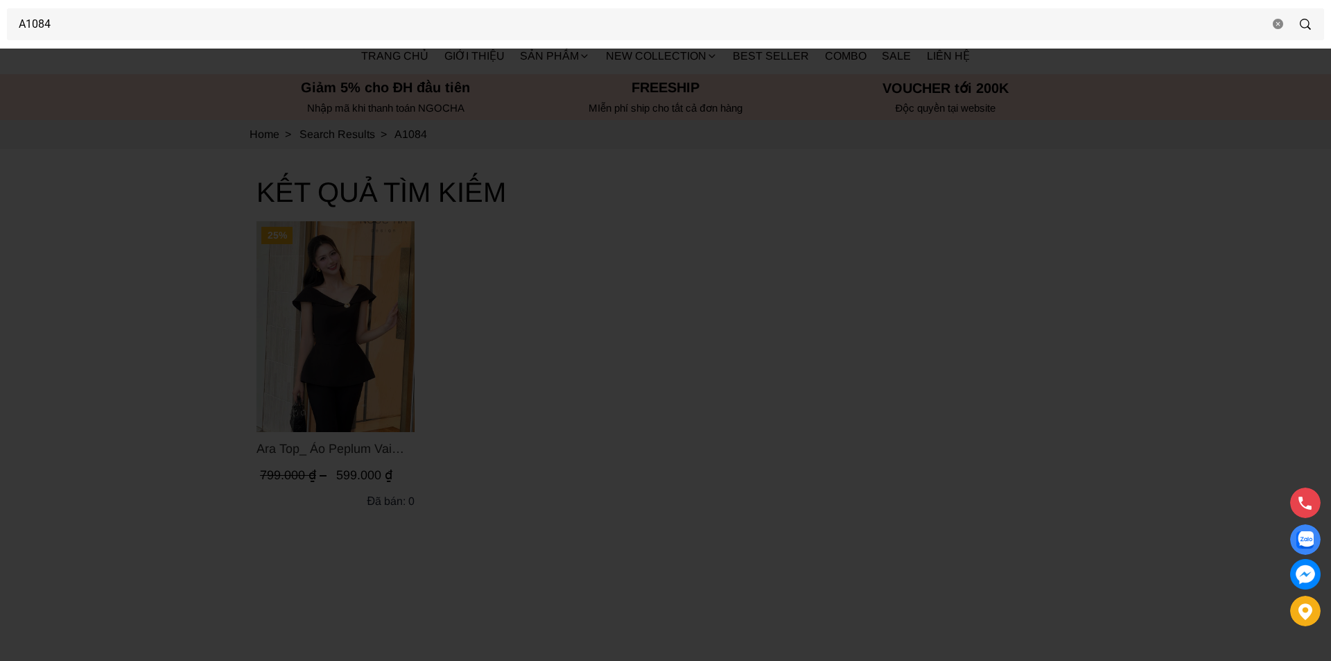
click at [338, 290] on div at bounding box center [665, 330] width 1331 height 661
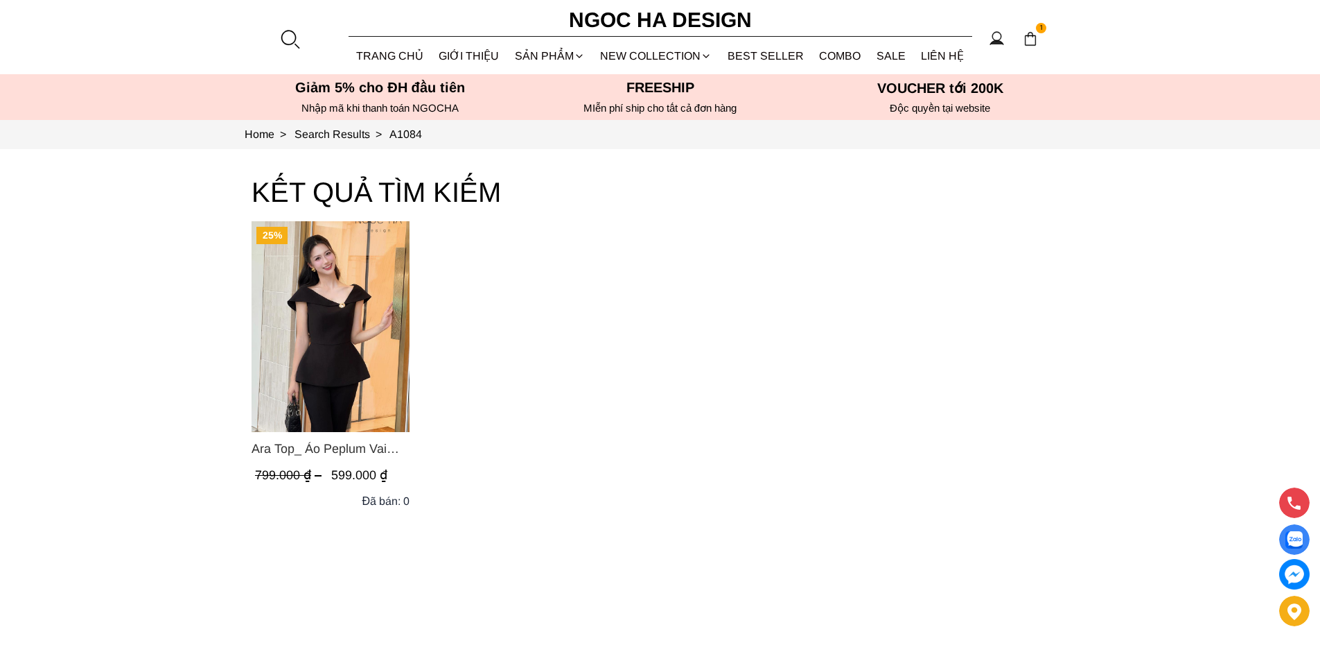
click at [338, 290] on img "Product image - Ara Top_ Áo Peplum Vai Lệch Đính Cúc Màu Đen A1084" at bounding box center [331, 326] width 158 height 211
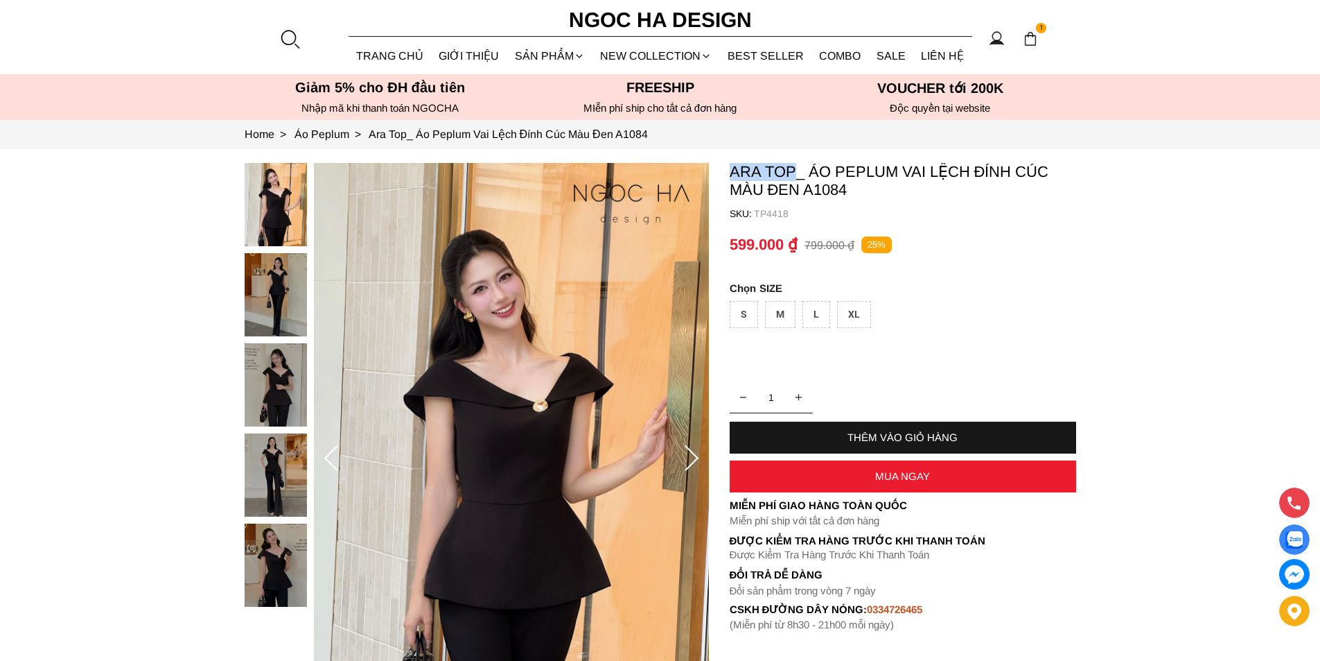
copy p "Ara Top"
drag, startPoint x: 727, startPoint y: 167, endPoint x: 792, endPoint y: 165, distance: 64.5
click at [792, 165] on section "Ara Top_ Áo Peplum Vai Lệch Đính Cúc Màu Đen A1084 SKU: TP4418 1 THÊM VÀO GIỎ H…" at bounding box center [660, 459] width 1320 height 620
